Goal: Task Accomplishment & Management: Complete application form

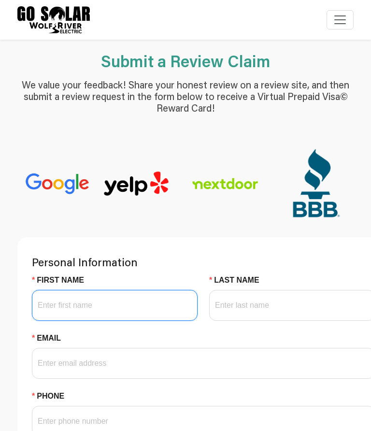
click at [129, 311] on input "First Name" at bounding box center [115, 305] width 166 height 31
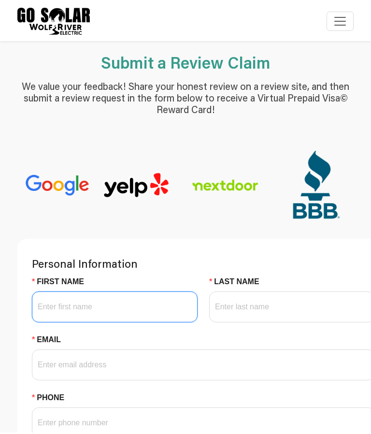
scroll to position [23, 0]
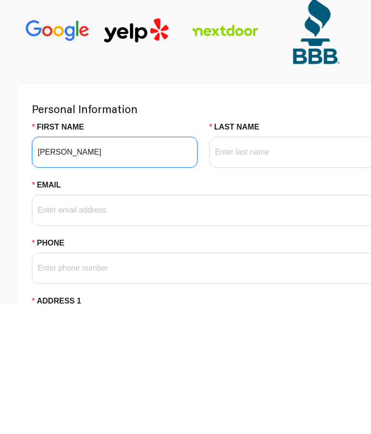
type input "[PERSON_NAME]"
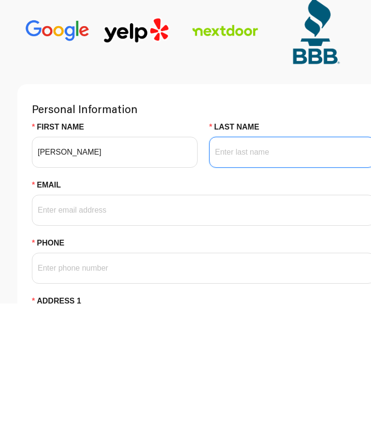
click at [259, 267] on input "Last Name" at bounding box center [292, 282] width 166 height 31
type input "[PERSON_NAME]"
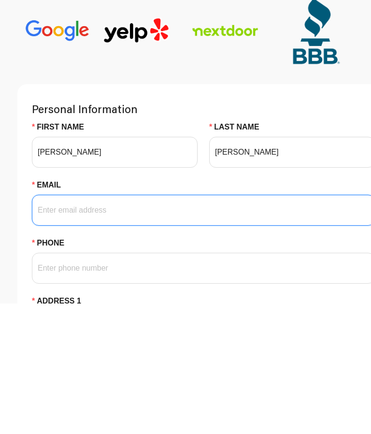
click at [95, 325] on input "Email" at bounding box center [203, 340] width 343 height 31
type input "[EMAIL_ADDRESS][DOMAIN_NAME]"
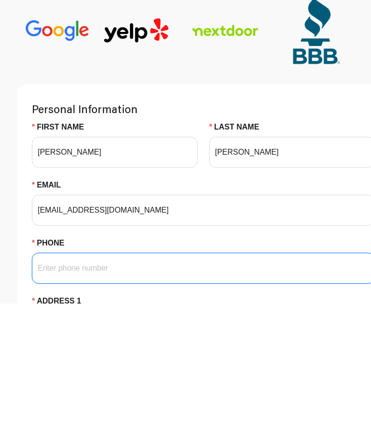
click at [261, 383] on input "Phone" at bounding box center [203, 398] width 343 height 31
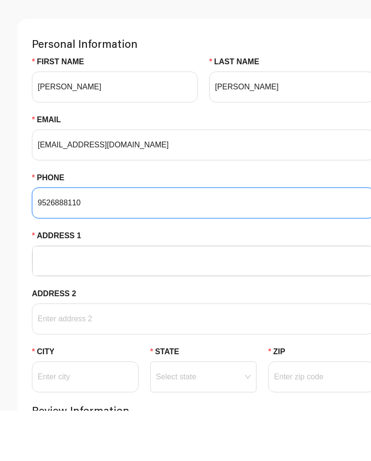
scroll to position [168, 0]
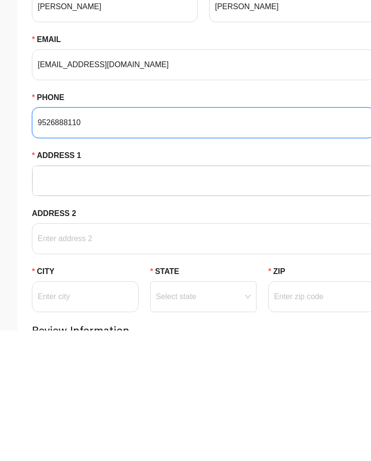
type input "9526888110"
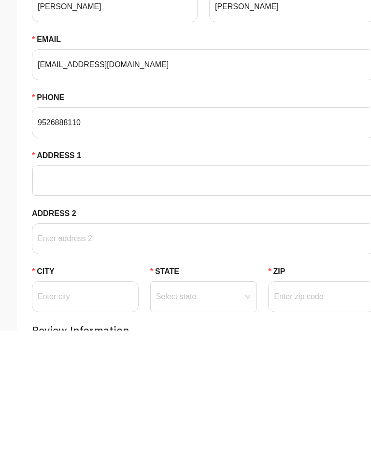
click at [159, 297] on input "Address 1" at bounding box center [203, 311] width 331 height 29
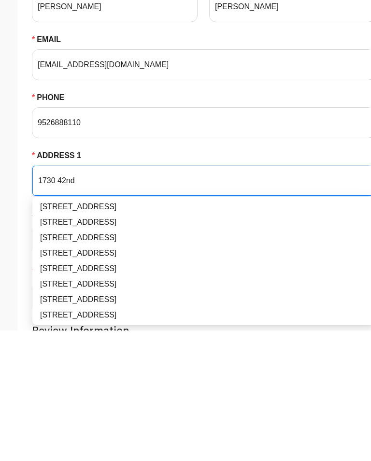
click at [144, 394] on div "[STREET_ADDRESS]" at bounding box center [203, 400] width 327 height 12
type input "1730 [GEOGRAPHIC_DATA]"
type input "[GEOGRAPHIC_DATA]"
type input "52403"
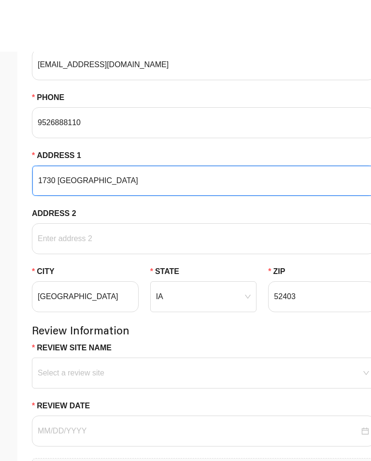
scroll to position [359, 0]
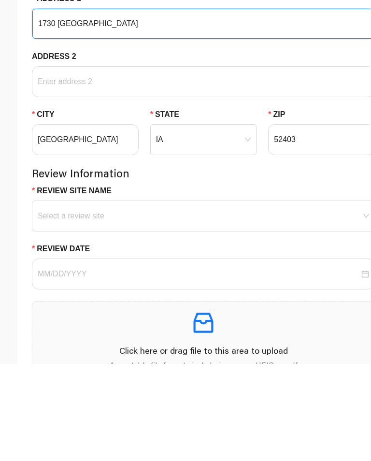
click at [102, 298] on input "Review Site Name" at bounding box center [204, 305] width 332 height 15
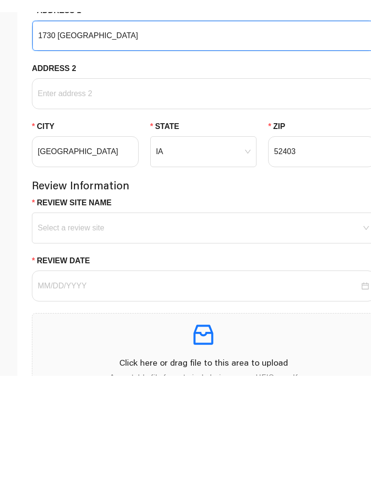
scroll to position [456, 0]
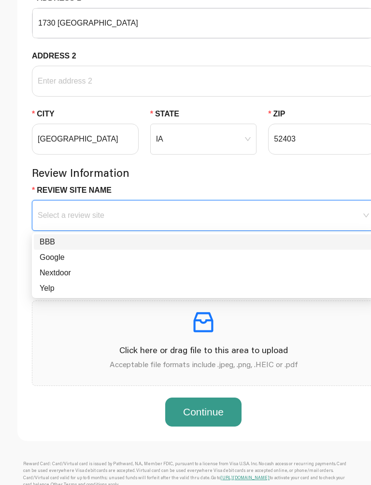
click at [64, 274] on div "Nextdoor" at bounding box center [204, 273] width 328 height 12
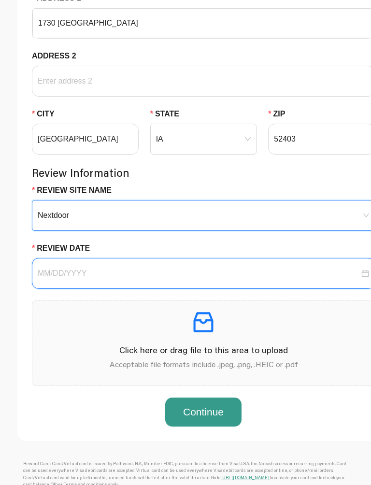
click at [130, 272] on input "Review Date" at bounding box center [199, 274] width 322 height 12
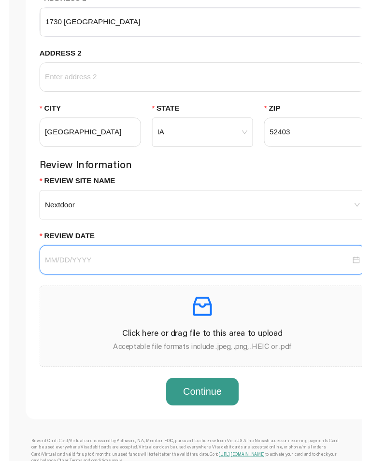
scroll to position [456, 0]
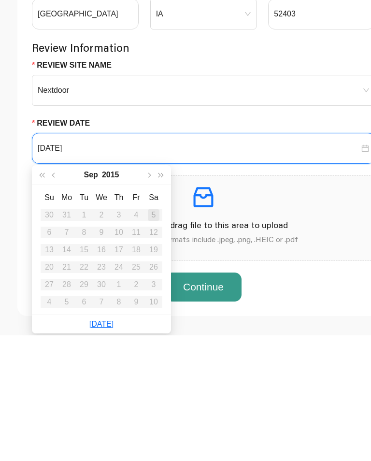
type input "[DATE]"
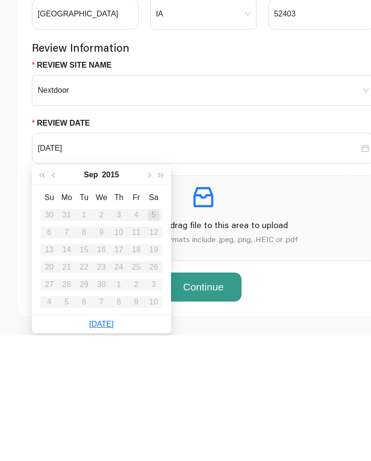
click at [121, 315] on th "Th" at bounding box center [118, 323] width 17 height 17
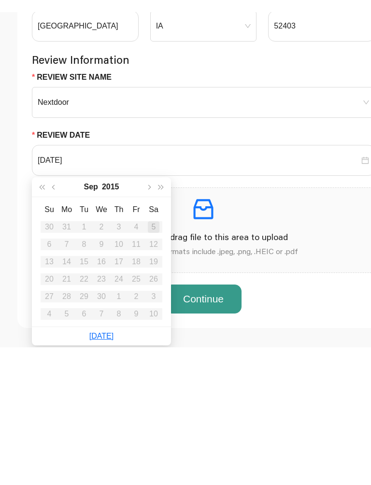
scroll to position [582, 0]
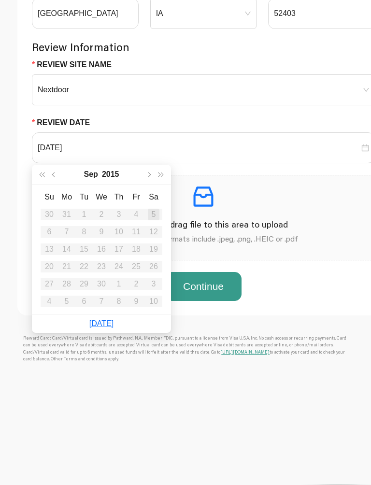
click at [120, 199] on th "Th" at bounding box center [118, 197] width 17 height 17
click at [213, 299] on button "Continue" at bounding box center [203, 286] width 76 height 29
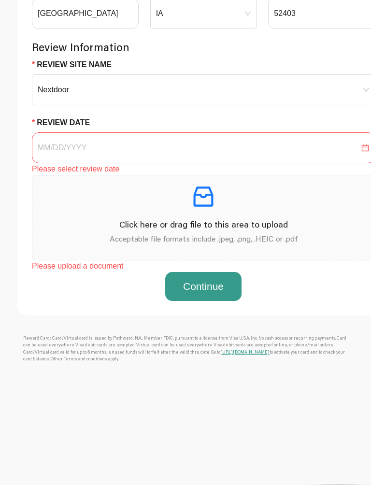
click at [205, 288] on button "Continue" at bounding box center [203, 286] width 76 height 29
click at [78, 150] on input "Review Date" at bounding box center [199, 148] width 322 height 12
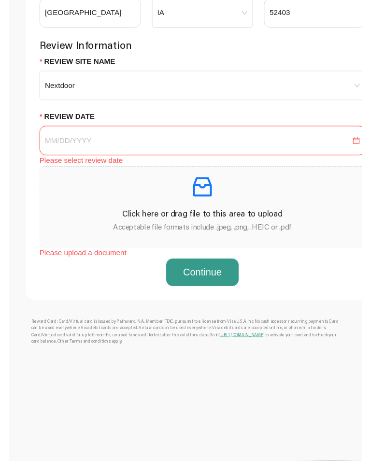
scroll to position [582, 0]
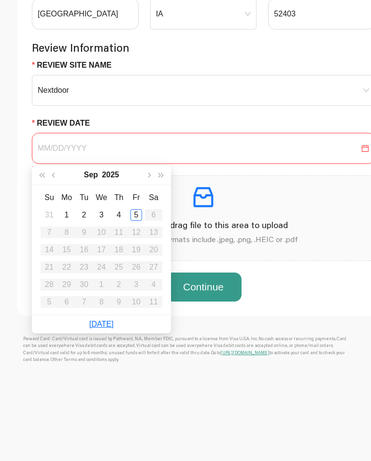
type input "[DATE]"
click at [143, 217] on td "5" at bounding box center [136, 214] width 17 height 17
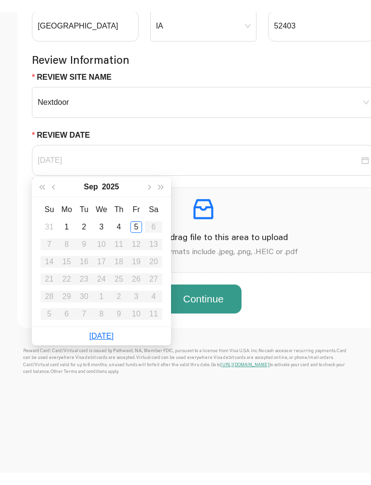
scroll to position [582, 0]
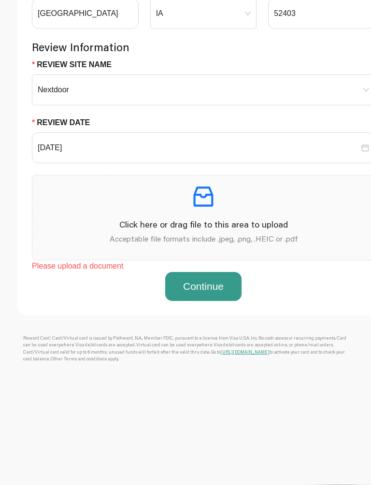
click at [209, 223] on p "Click here or drag file to this area to upload" at bounding box center [203, 224] width 327 height 13
click at [243, 221] on p "Click here or drag file to this area to upload" at bounding box center [203, 224] width 327 height 13
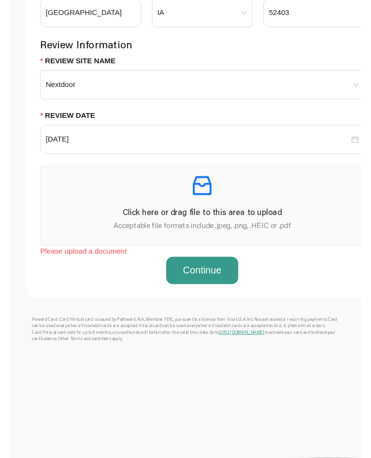
scroll to position [609, 0]
